Goal: Task Accomplishment & Management: Manage account settings

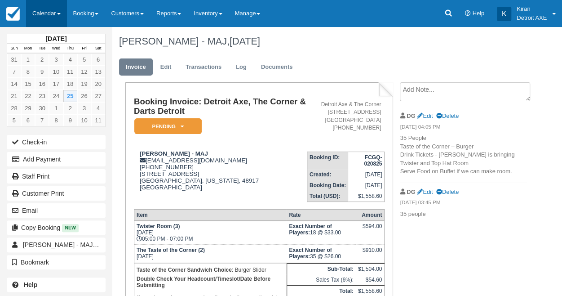
click at [67, 7] on link "Calendar" at bounding box center [46, 13] width 41 height 27
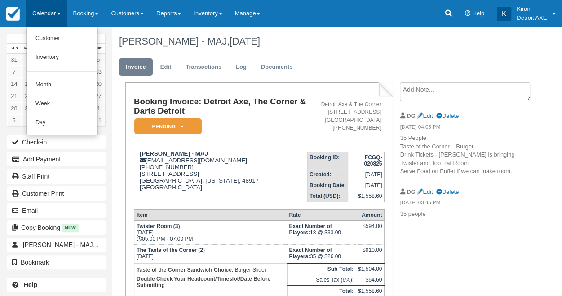
click at [356, 40] on h1 "Laura Hornshaw - MAJ, September 25 2025" at bounding box center [323, 41] width 408 height 11
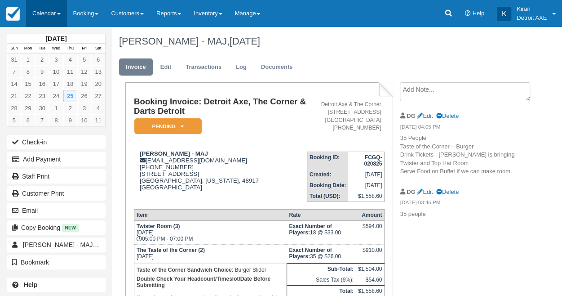
click at [62, 16] on link "Calendar" at bounding box center [46, 13] width 41 height 27
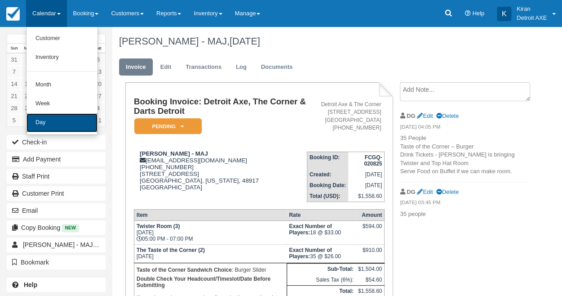
click at [60, 125] on link "Day" at bounding box center [62, 122] width 71 height 19
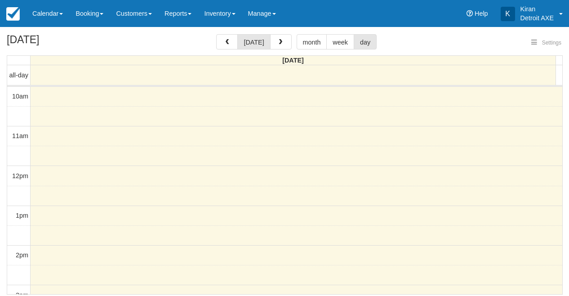
select select
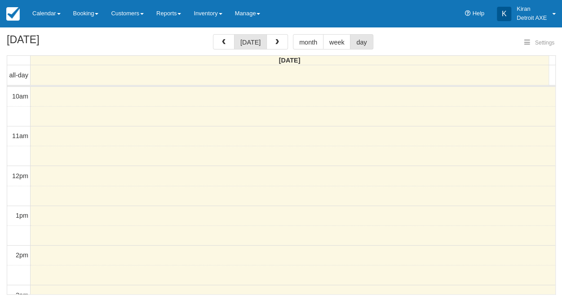
scroll to position [158, 0]
select select
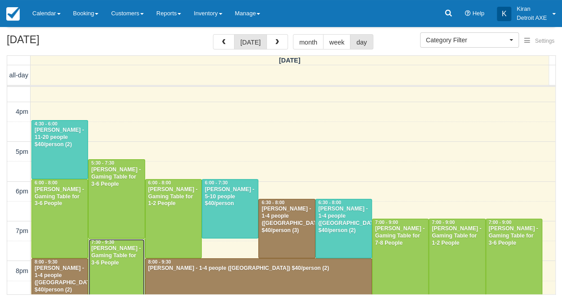
scroll to position [237, 0]
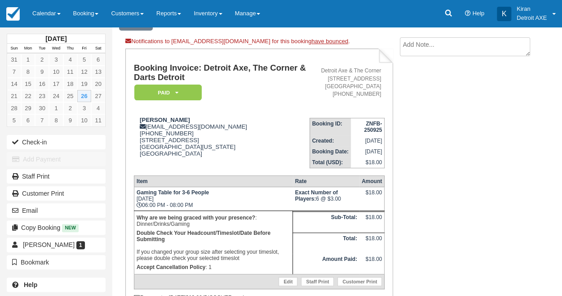
scroll to position [49, 0]
